Goal: Transaction & Acquisition: Purchase product/service

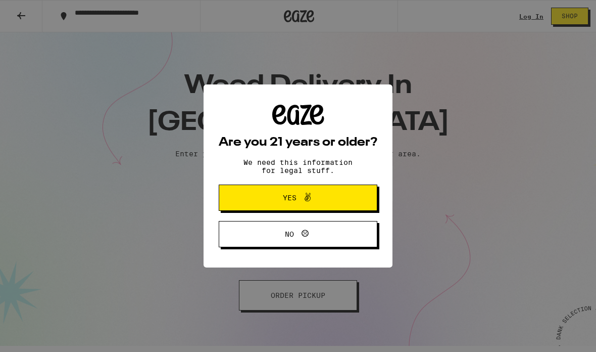
click at [370, 192] on button "Yes" at bounding box center [298, 197] width 159 height 26
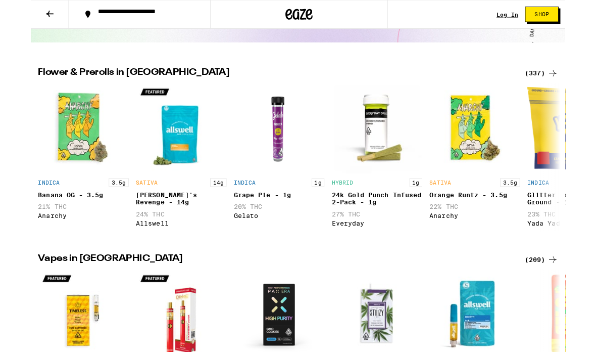
scroll to position [299, 0]
click at [511, 258] on div "SATIVA 3.5g Orange [PERSON_NAME] - 3.5g 22% THC Anarchy" at bounding box center [495, 174] width 101 height 165
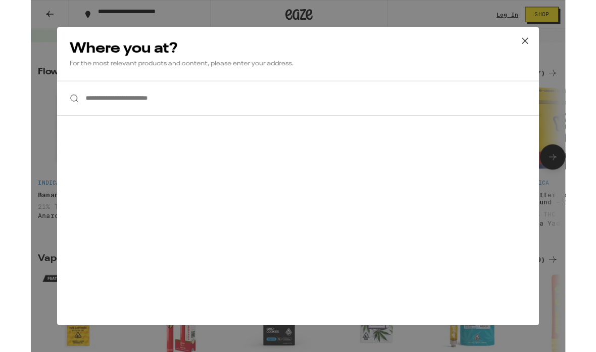
click at [551, 49] on icon at bounding box center [551, 45] width 15 height 15
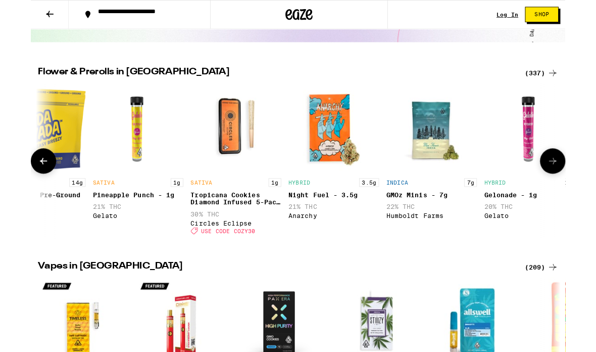
scroll to position [0, 0]
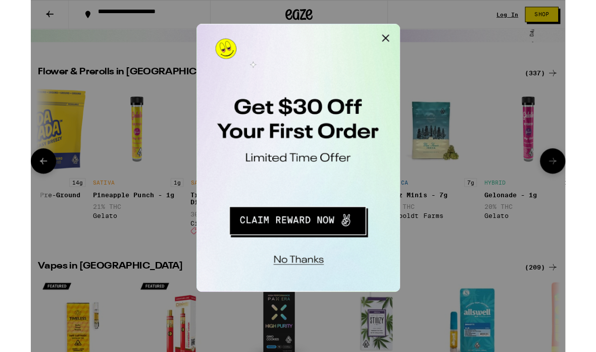
click at [326, 34] on button "Close Modal" at bounding box center [324, 34] width 20 height 20
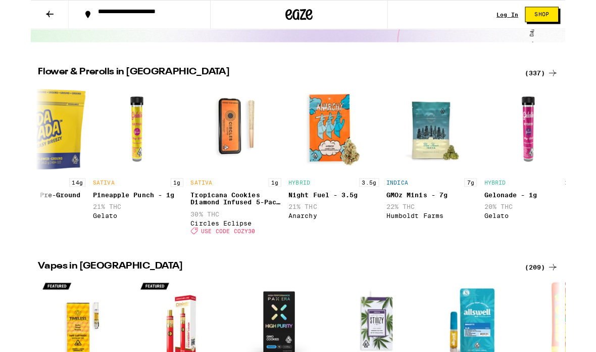
click at [444, 216] on div "GMOz Minis - 7g" at bounding box center [447, 217] width 101 height 8
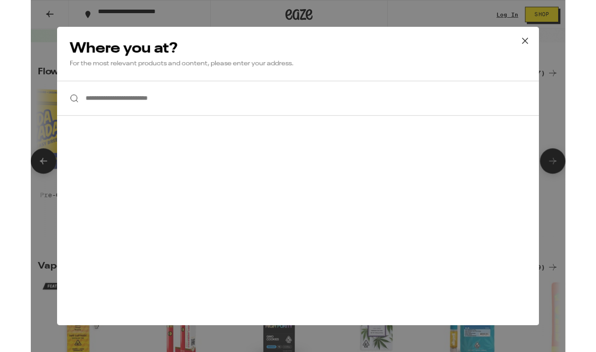
click at [550, 34] on button at bounding box center [551, 46] width 31 height 32
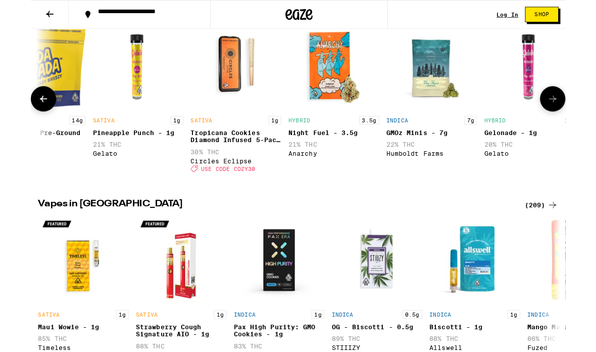
scroll to position [374, 0]
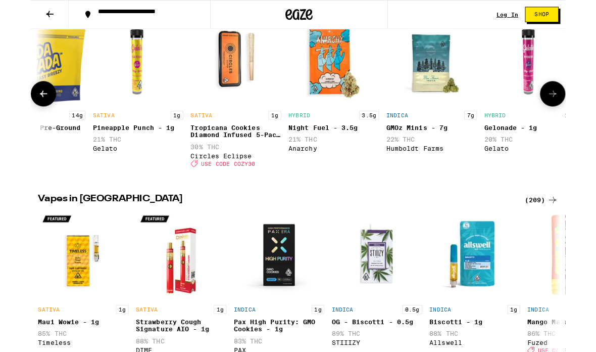
click at [453, 170] on div "Humboldt Farms" at bounding box center [447, 166] width 101 height 8
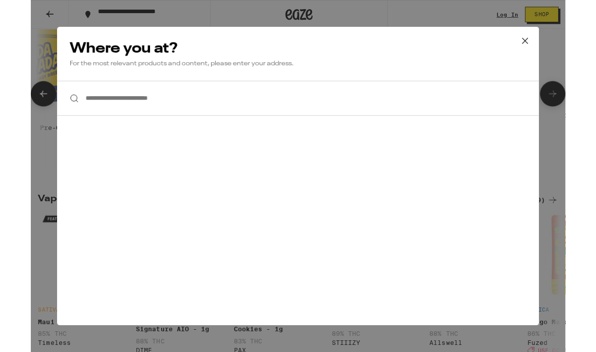
click at [562, 32] on button at bounding box center [551, 46] width 31 height 32
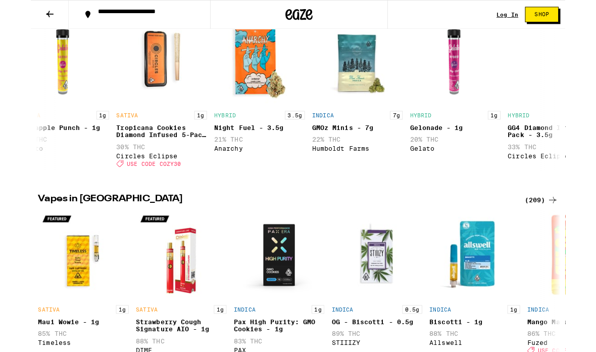
scroll to position [0, 1114]
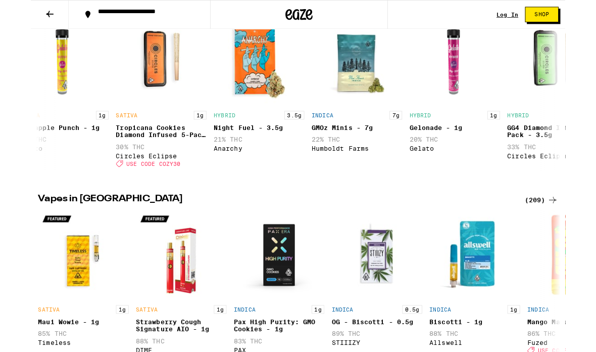
click at [12, 9] on button at bounding box center [21, 17] width 42 height 32
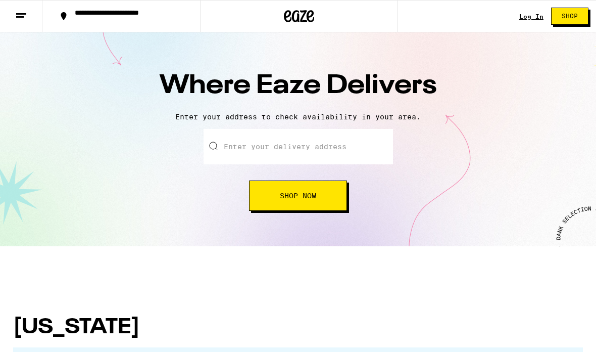
click at [17, 17] on line at bounding box center [20, 17] width 8 height 0
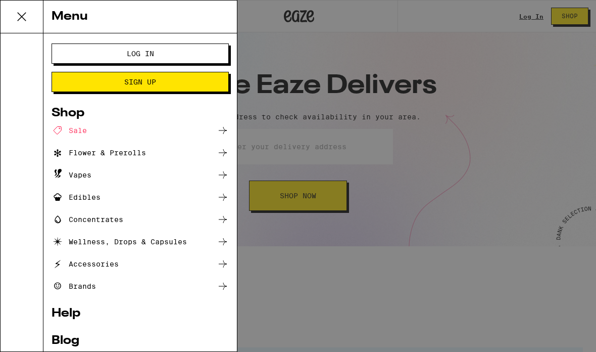
click at [24, 23] on icon at bounding box center [22, 17] width 20 height 20
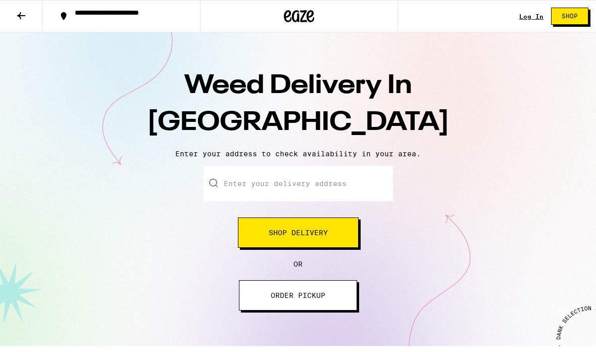
click at [323, 302] on button "ORDER PICKUP" at bounding box center [298, 295] width 118 height 30
